Goal: Check status: Check status

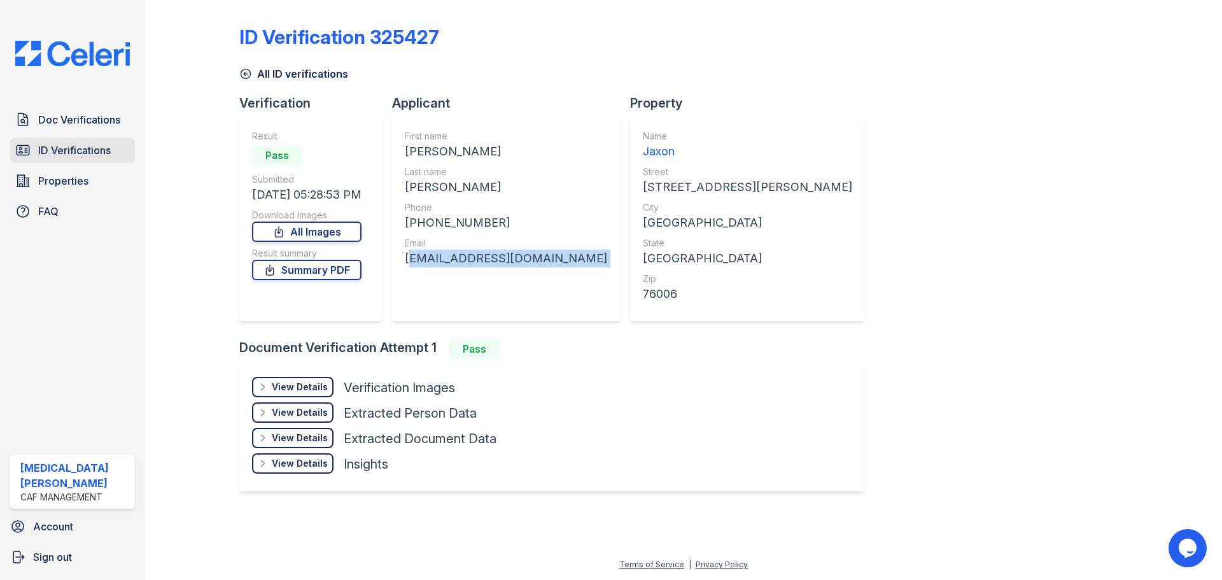
click at [92, 158] on link "ID Verifications" at bounding box center [72, 149] width 125 height 25
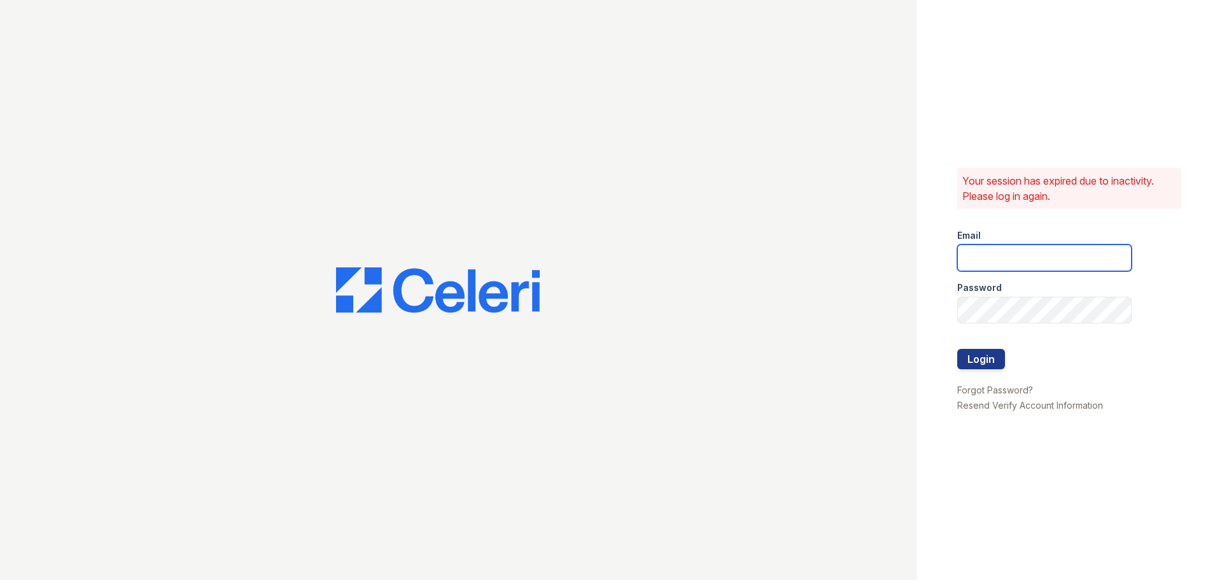
type input "[EMAIL_ADDRESS][DOMAIN_NAME]"
drag, startPoint x: 983, startPoint y: 356, endPoint x: 965, endPoint y: 330, distance: 31.8
click at [983, 355] on button "Login" at bounding box center [981, 359] width 48 height 20
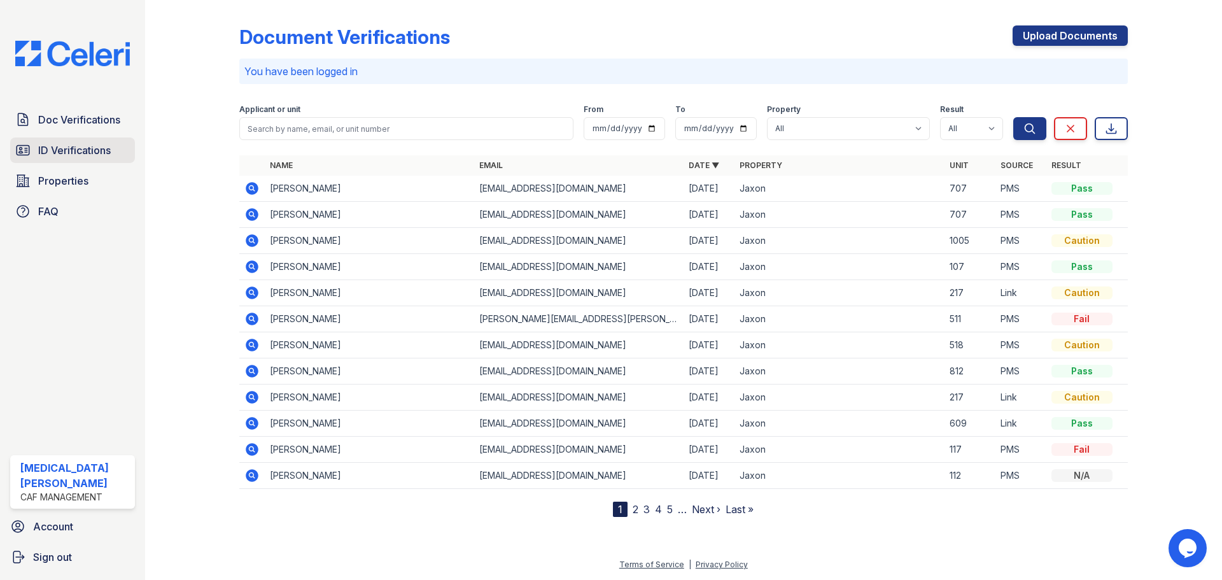
click at [90, 147] on span "ID Verifications" at bounding box center [74, 150] width 73 height 15
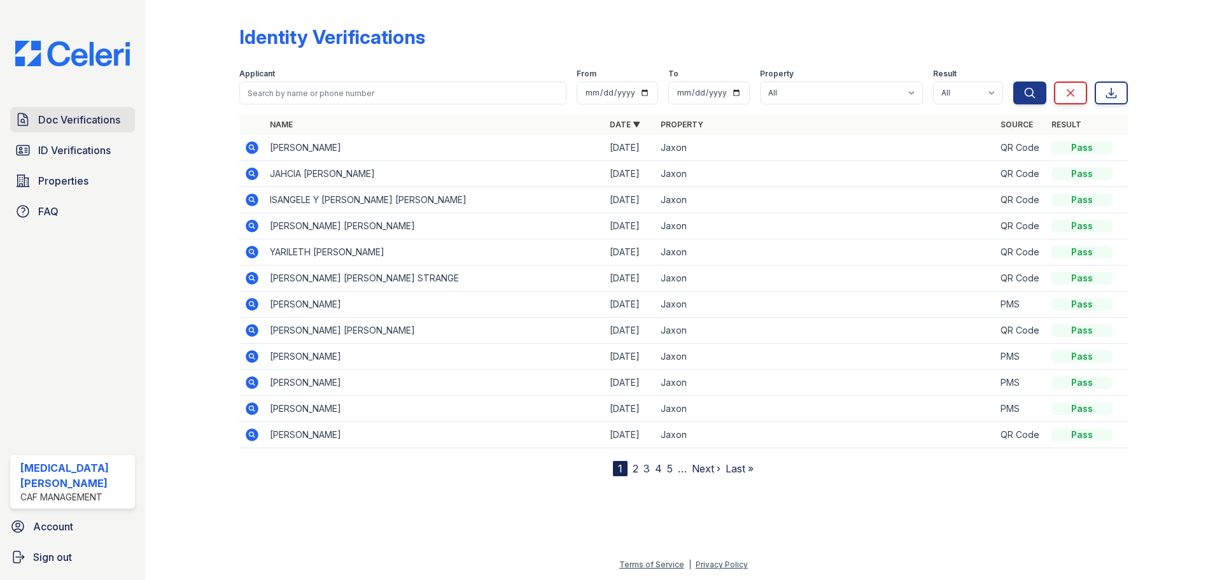
click at [93, 121] on span "Doc Verifications" at bounding box center [79, 119] width 82 height 15
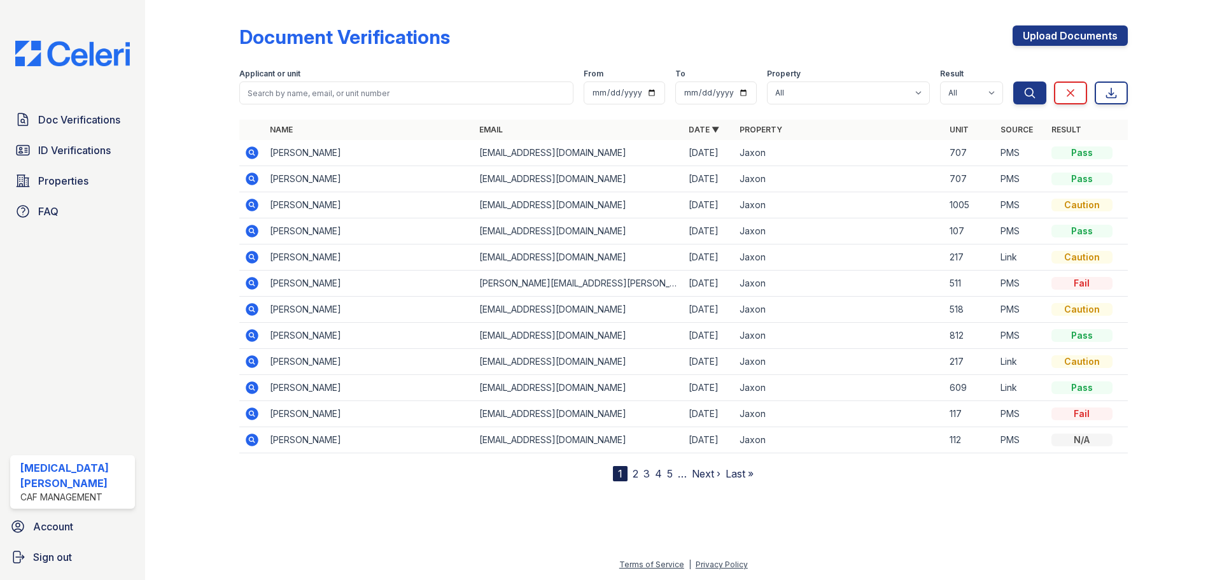
click at [248, 180] on icon at bounding box center [252, 178] width 13 height 13
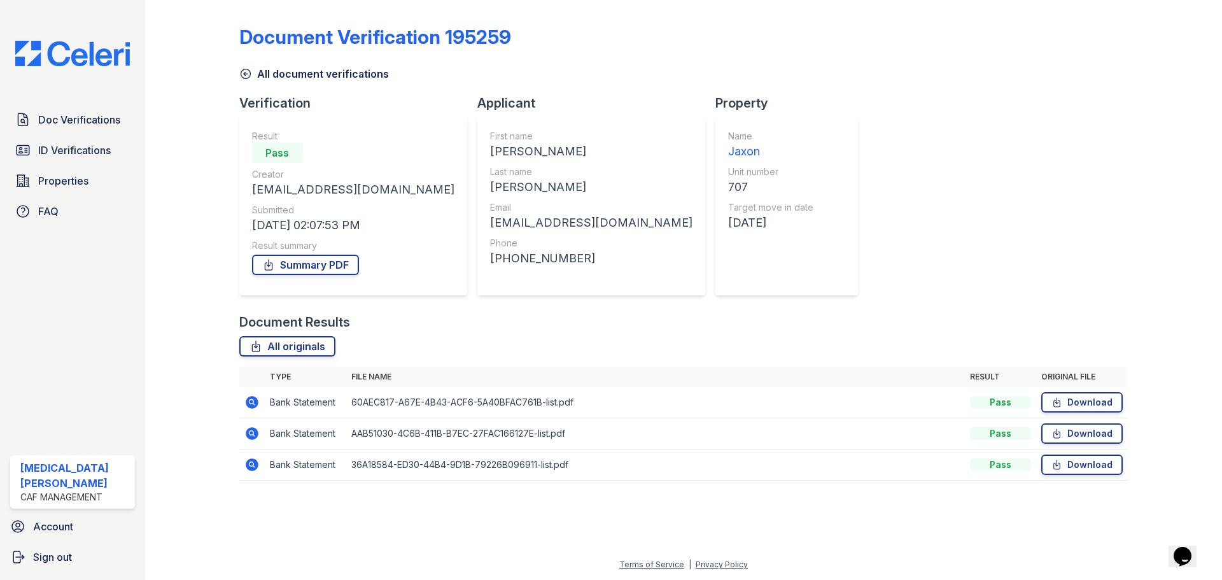
click at [247, 78] on icon at bounding box center [245, 73] width 13 height 13
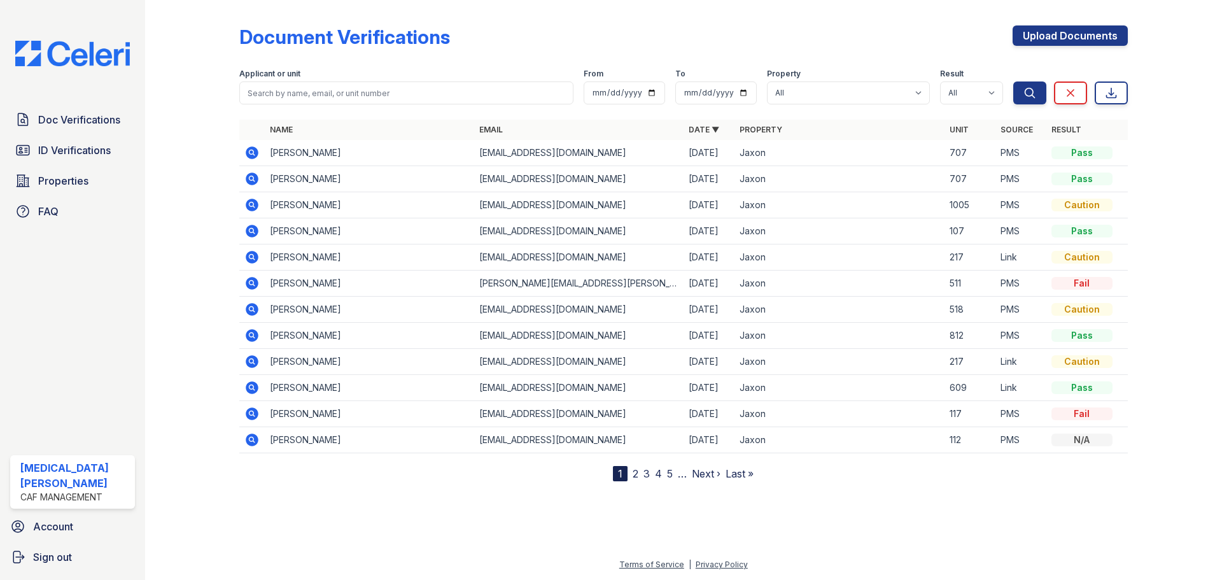
click at [255, 153] on icon at bounding box center [252, 152] width 13 height 13
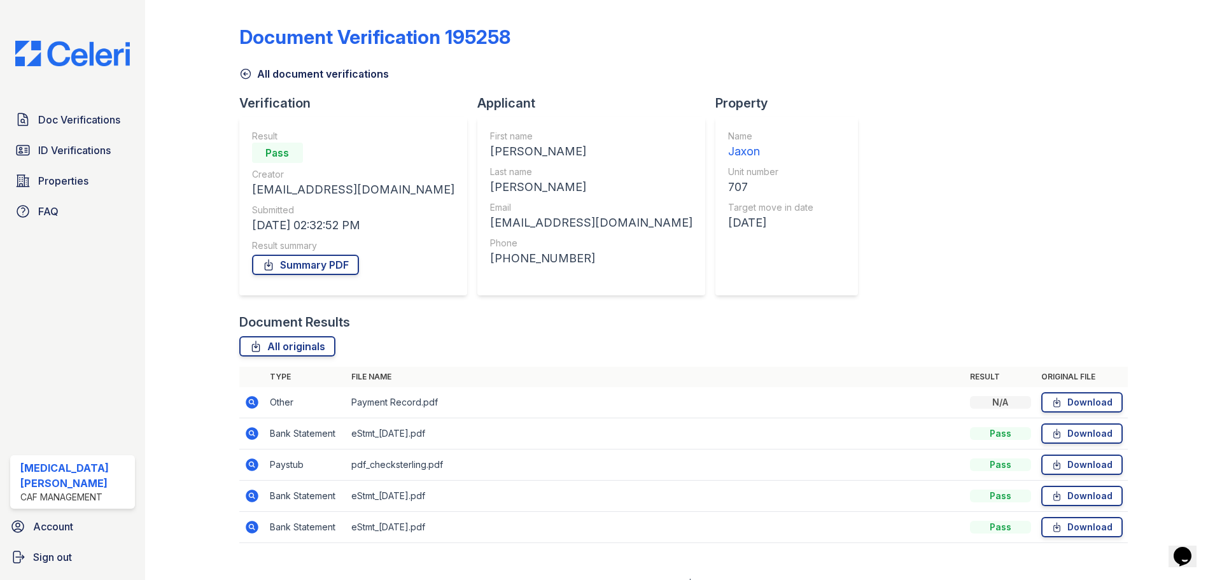
click at [251, 402] on icon at bounding box center [250, 401] width 3 height 3
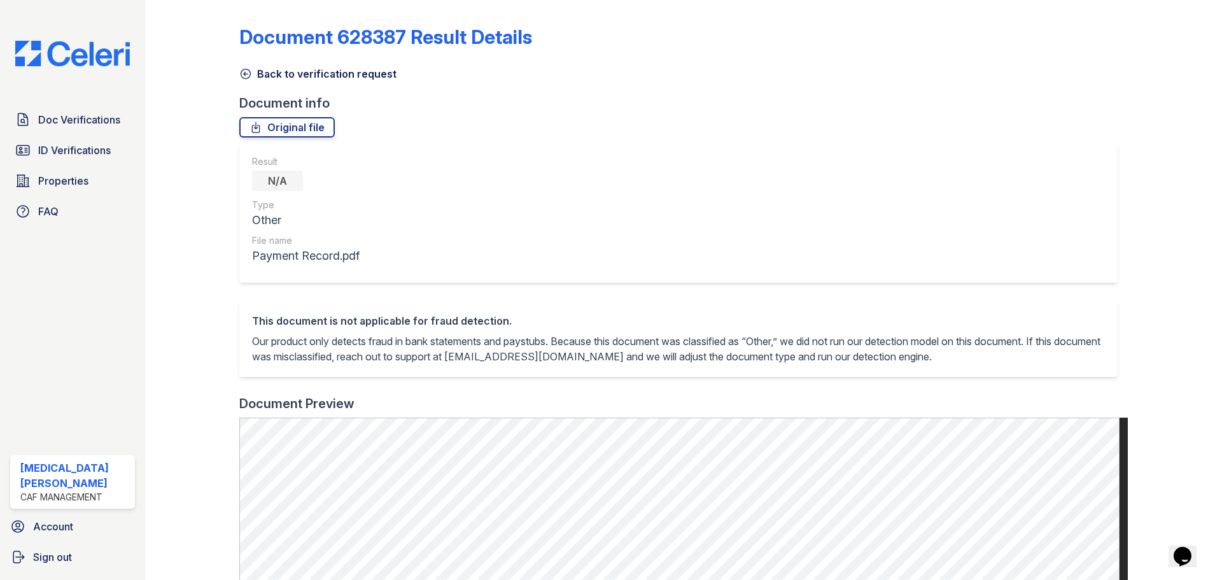
click at [293, 69] on link "Back to verification request" at bounding box center [317, 73] width 157 height 15
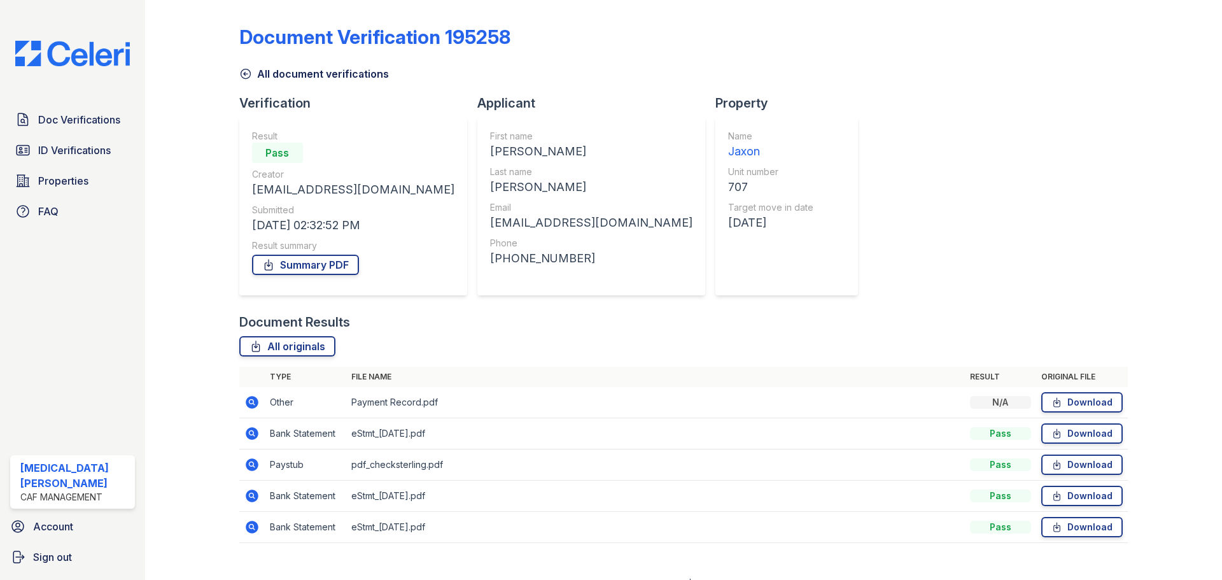
click at [251, 434] on icon at bounding box center [250, 432] width 3 height 3
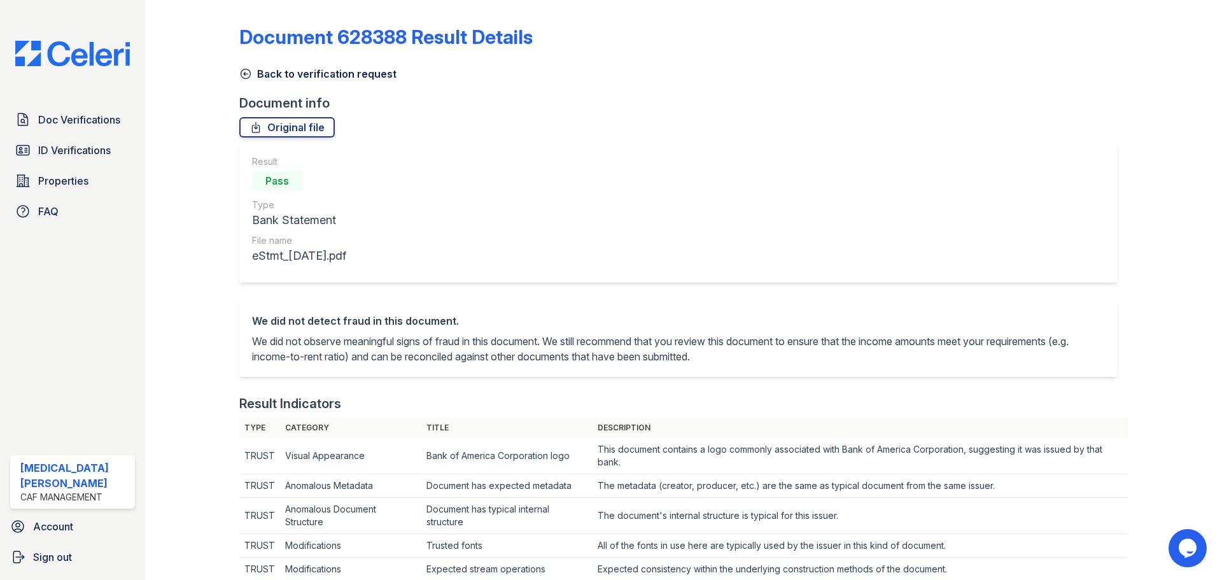
click at [269, 78] on link "Back to verification request" at bounding box center [317, 73] width 157 height 15
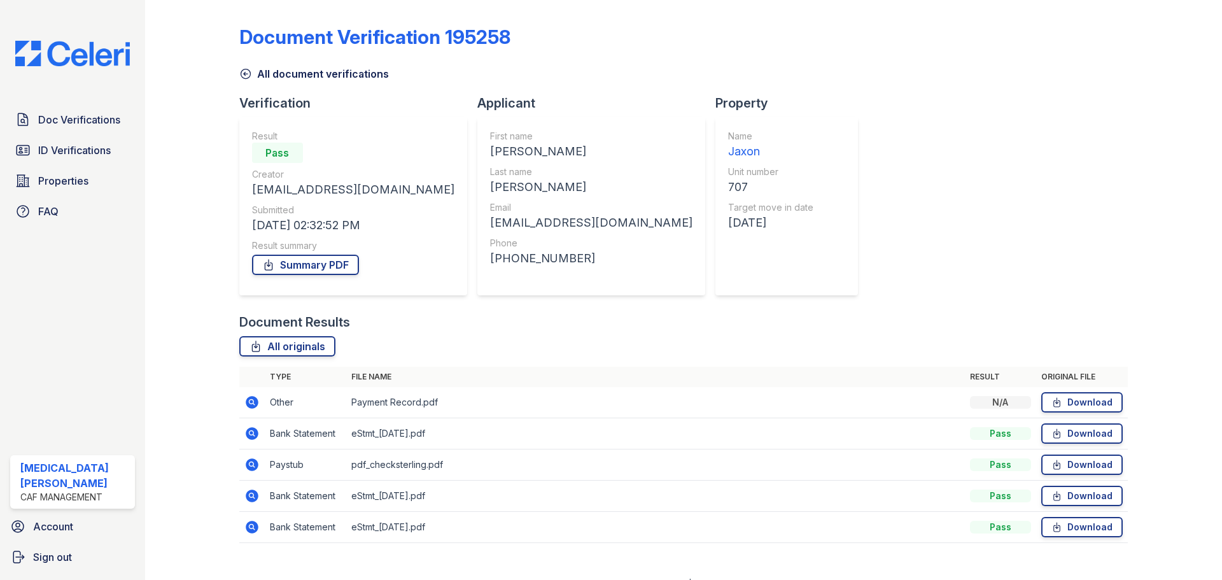
click at [255, 468] on icon at bounding box center [252, 464] width 13 height 13
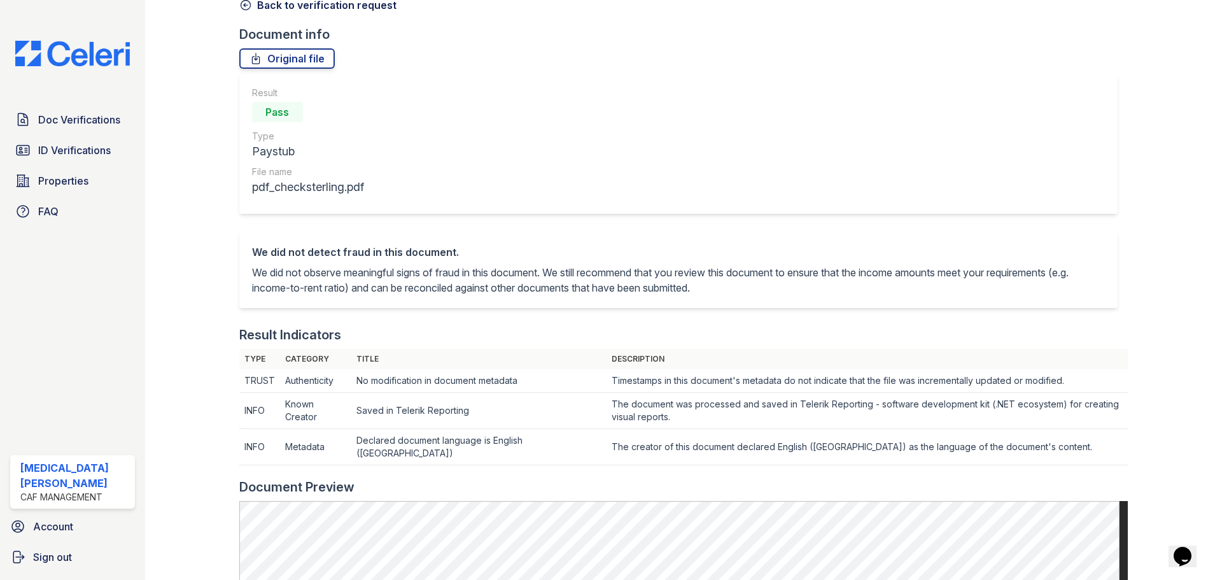
scroll to position [64, 0]
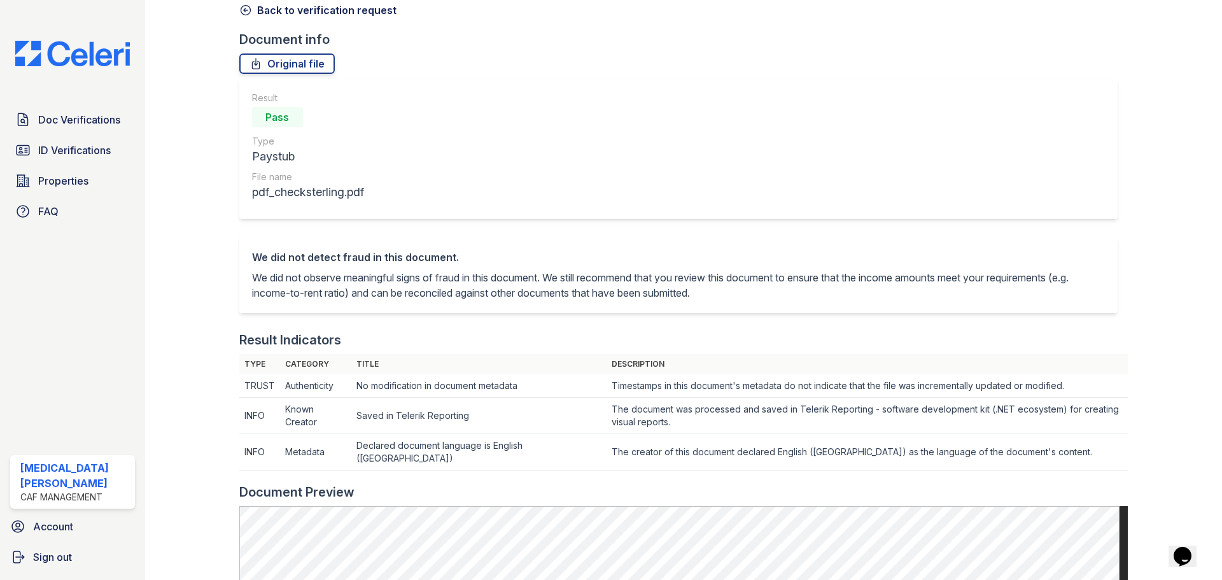
click at [276, 6] on link "Back to verification request" at bounding box center [317, 10] width 157 height 15
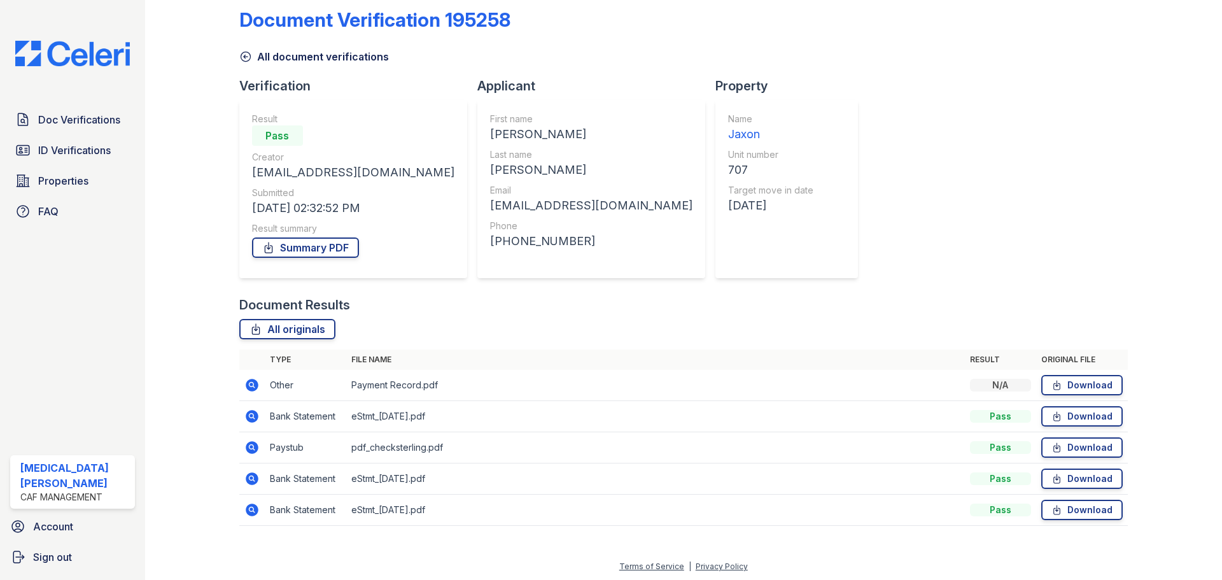
scroll to position [19, 0]
click at [248, 383] on icon at bounding box center [251, 382] width 15 height 15
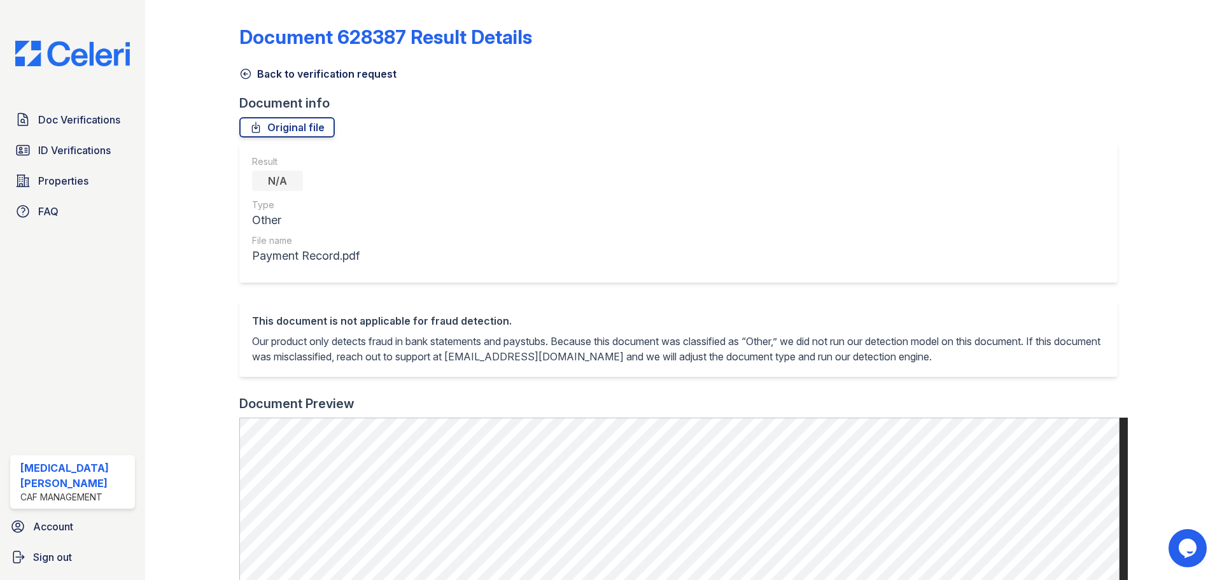
click at [253, 75] on link "Back to verification request" at bounding box center [317, 73] width 157 height 15
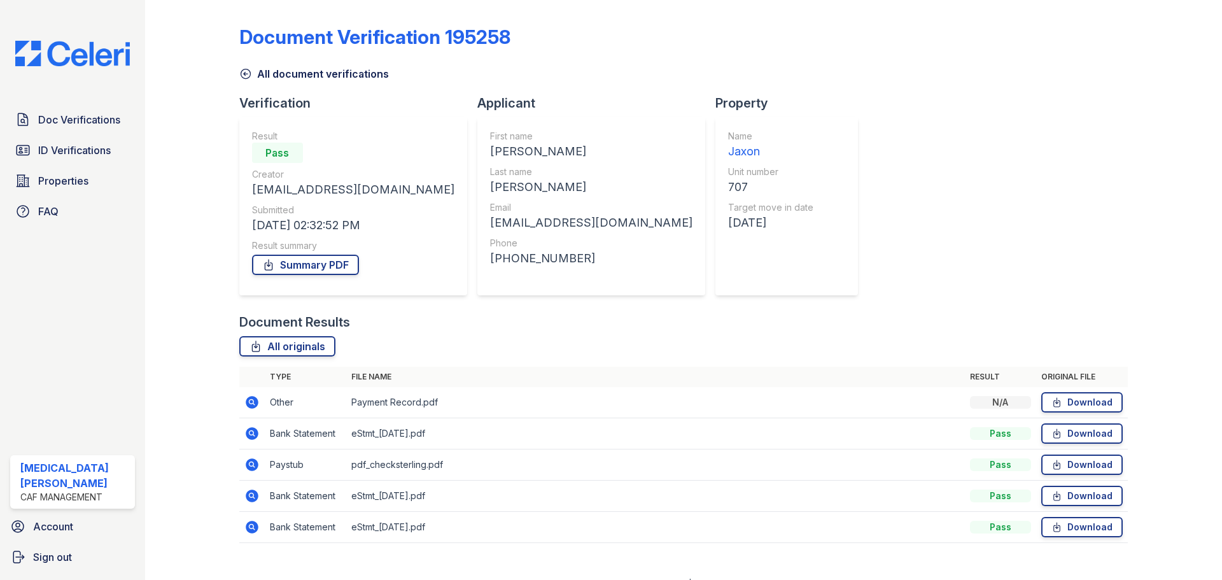
drag, startPoint x: 239, startPoint y: 518, endPoint x: 242, endPoint y: 535, distance: 17.5
click at [240, 529] on td at bounding box center [251, 527] width 25 height 31
click at [247, 528] on icon at bounding box center [252, 527] width 13 height 13
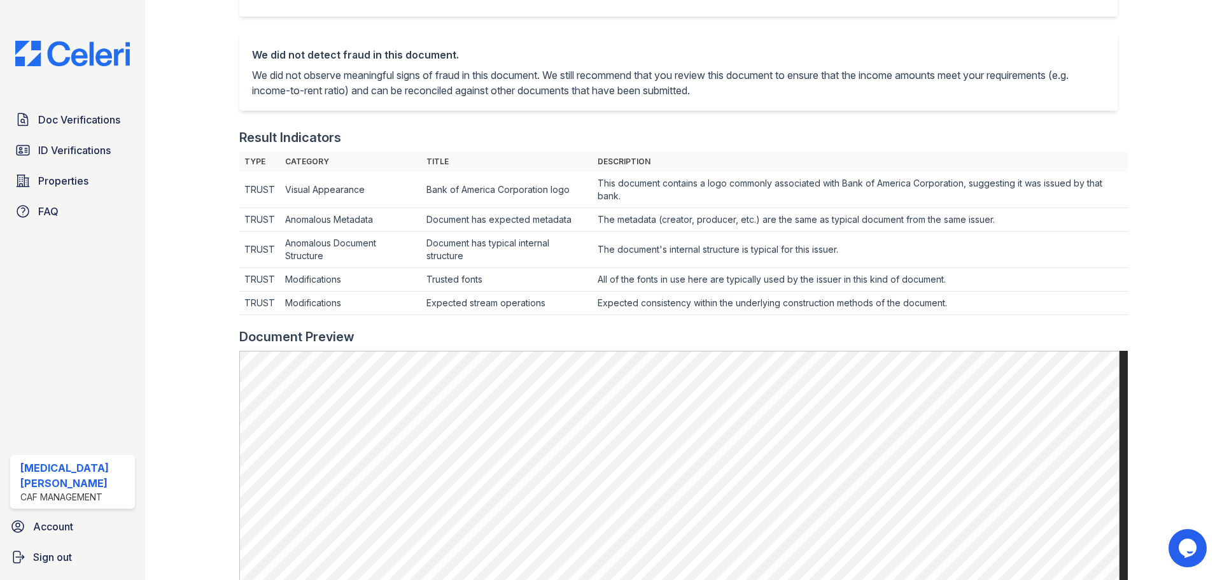
scroll to position [64, 0]
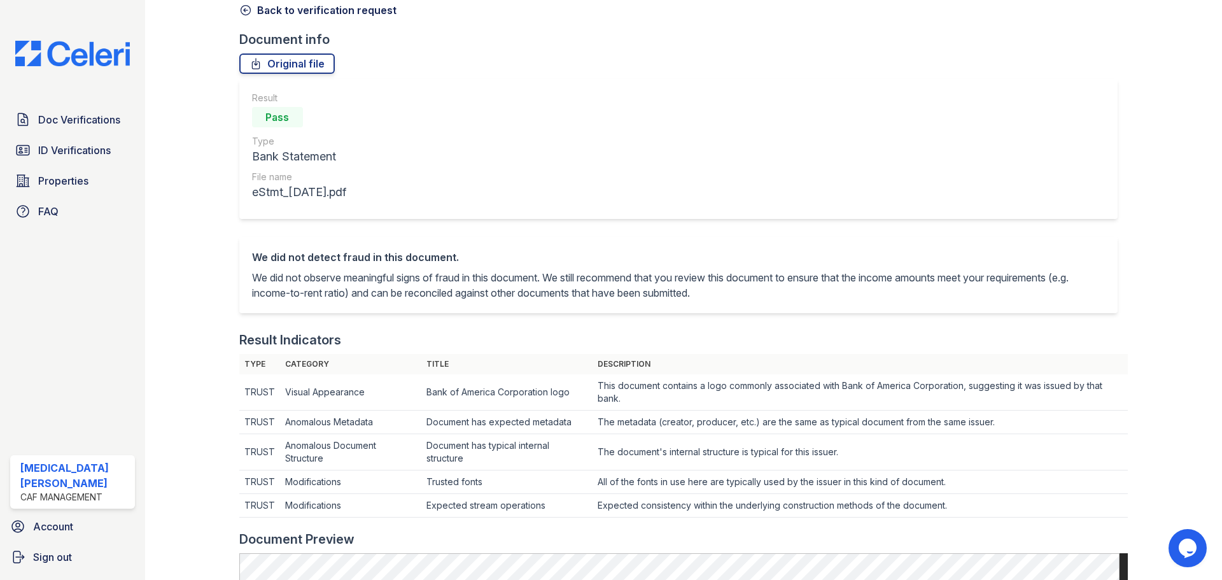
click at [268, 12] on link "Back to verification request" at bounding box center [317, 10] width 157 height 15
